Goal: Communication & Community: Connect with others

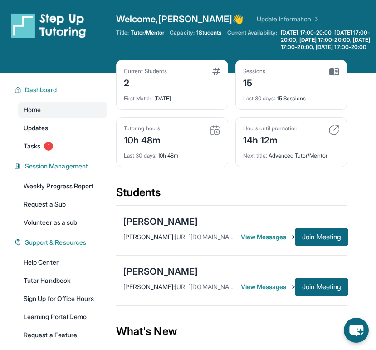
scroll to position [148, 0]
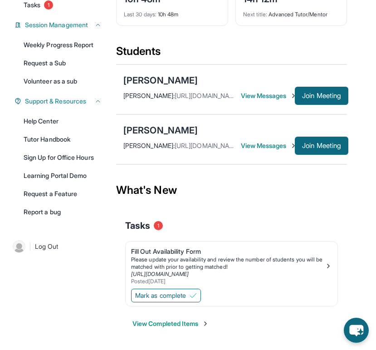
click at [286, 140] on div "[PERSON_NAME] : [URL][DOMAIN_NAME] View Messages Join Meeting" at bounding box center [231, 146] width 216 height 18
click at [286, 143] on span "View Messages" at bounding box center [268, 145] width 54 height 9
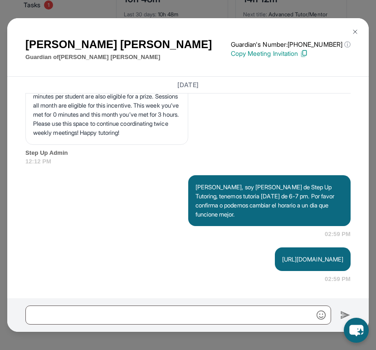
scroll to position [4147, 0]
click at [353, 33] on img at bounding box center [355, 31] width 7 height 7
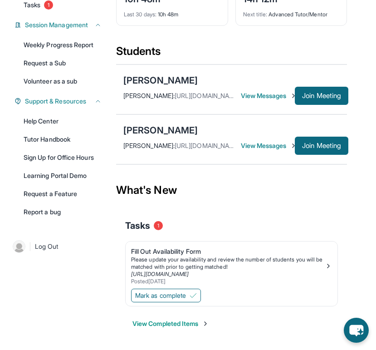
click at [283, 101] on div "[PERSON_NAME] : [URL][DOMAIN_NAME] View Messages Join Meeting" at bounding box center [231, 96] width 216 height 18
click at [283, 99] on span "View Messages" at bounding box center [268, 95] width 54 height 9
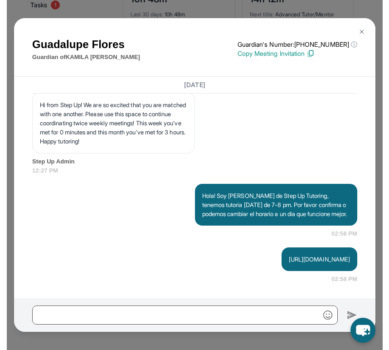
scroll to position [3451, 0]
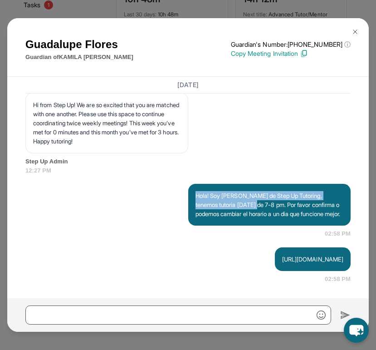
drag, startPoint x: 255, startPoint y: 186, endPoint x: 195, endPoint y: 179, distance: 60.8
click at [195, 184] on div "Hola! Soy [PERSON_NAME] de Step Up Tutoring, tenemos tutoria [DATE] de 7-8 pm. …" at bounding box center [269, 205] width 163 height 42
copy p "Hola! Soy [PERSON_NAME] de Step Up Tutoring, tenemos tutoria [DATE] de 7-8 pm"
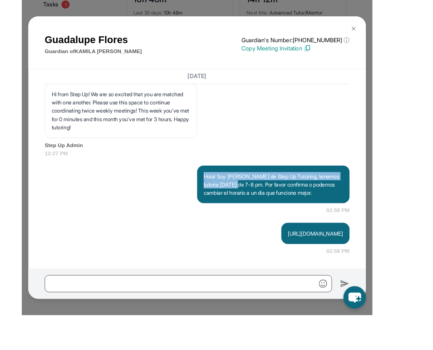
scroll to position [3143, 0]
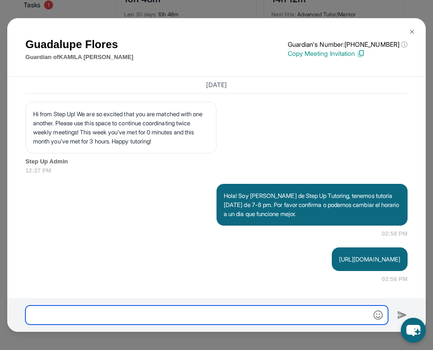
click at [254, 315] on input "text" at bounding box center [206, 314] width 363 height 19
paste input "**********"
type input "**********"
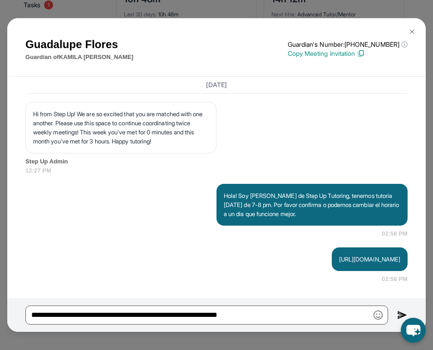
click at [376, 313] on img at bounding box center [402, 314] width 10 height 11
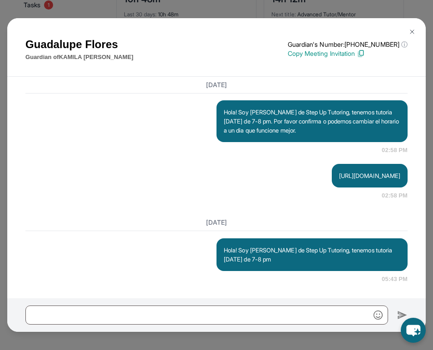
scroll to position [3226, 0]
click at [376, 29] on img at bounding box center [411, 31] width 7 height 7
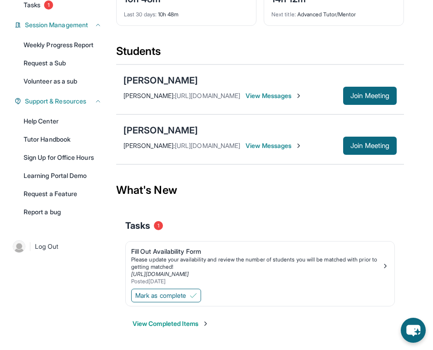
click at [302, 144] on span "View Messages" at bounding box center [273, 145] width 57 height 9
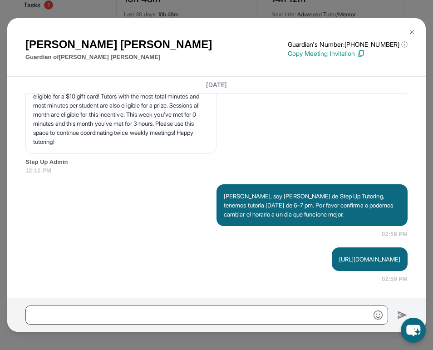
scroll to position [3816, 0]
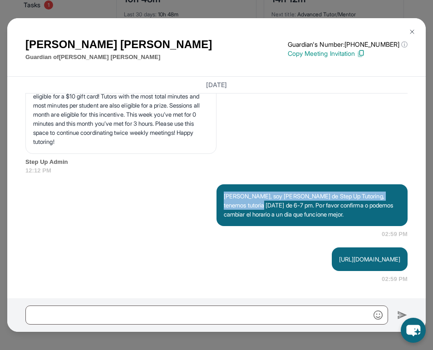
drag, startPoint x: 255, startPoint y: 229, endPoint x: 220, endPoint y: 218, distance: 36.2
click at [220, 218] on div "[PERSON_NAME], soy [PERSON_NAME] de Step Up Tutoring, tenemos tutoria [DATE] de…" at bounding box center [311, 205] width 191 height 42
copy p "[PERSON_NAME], soy [PERSON_NAME] de Step Up Tutoring, tenemos tutoria [DATE] de…"
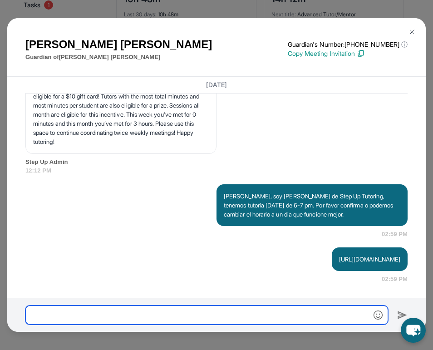
click at [248, 315] on input "text" at bounding box center [206, 314] width 363 height 19
type input "*"
paste input "**********"
type input "**********"
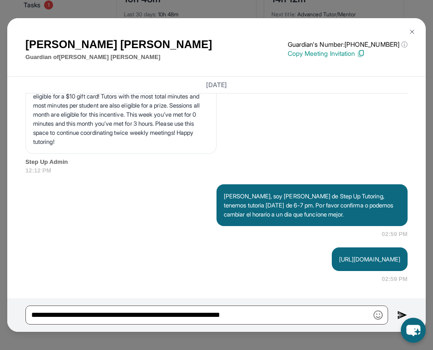
click at [376, 311] on img at bounding box center [402, 314] width 10 height 11
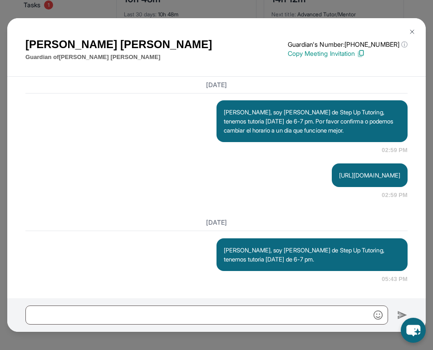
scroll to position [3922, 0]
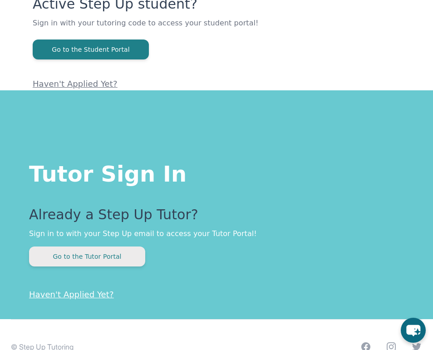
click at [86, 254] on button "Go to the Tutor Portal" at bounding box center [87, 256] width 116 height 20
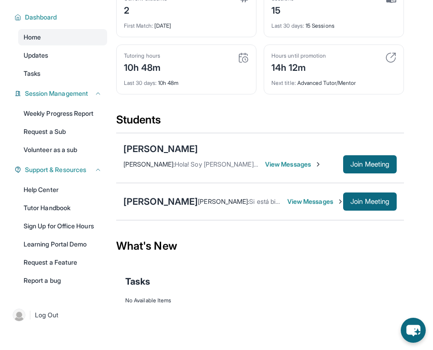
scroll to position [98, 0]
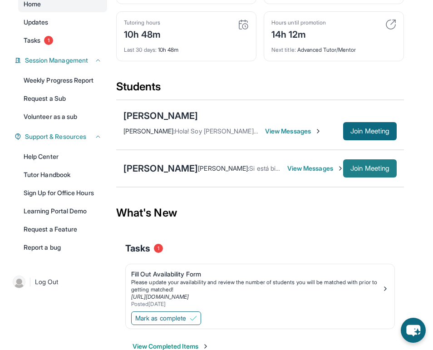
click at [343, 177] on button "Join Meeting" at bounding box center [370, 168] width 54 height 18
